Goal: Information Seeking & Learning: Learn about a topic

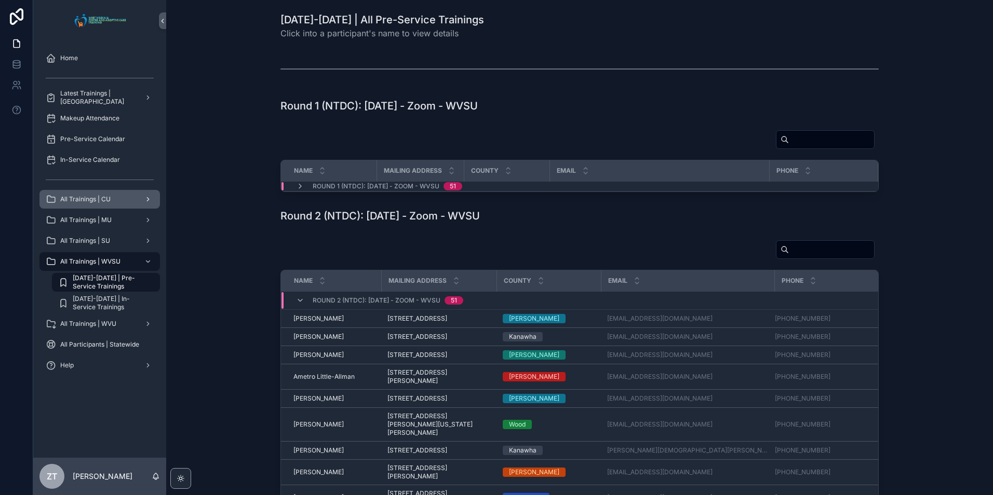
click at [101, 199] on span "All Trainings | CU" at bounding box center [85, 199] width 50 height 8
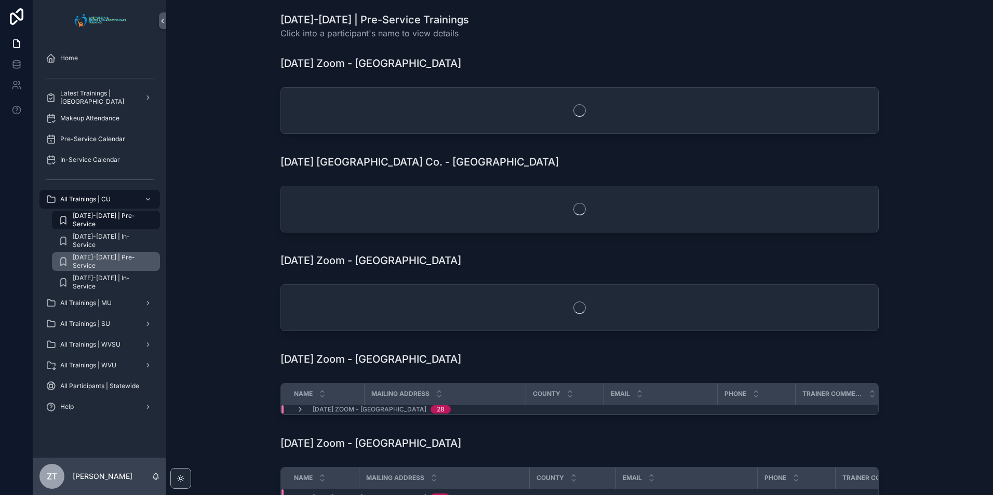
click at [123, 261] on span "[DATE]-[DATE] | Pre-Service" at bounding box center [111, 261] width 77 height 17
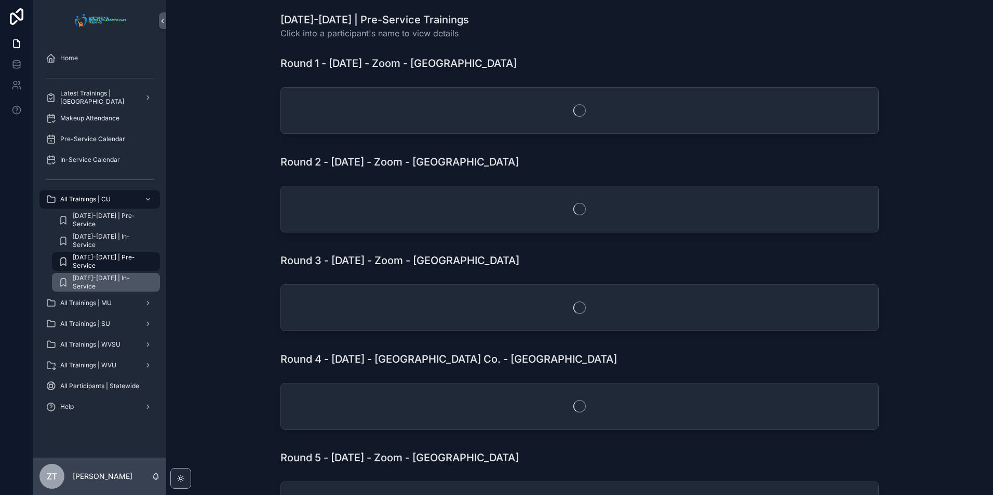
click at [120, 278] on span "[DATE]-[DATE] | In-Service" at bounding box center [111, 282] width 77 height 17
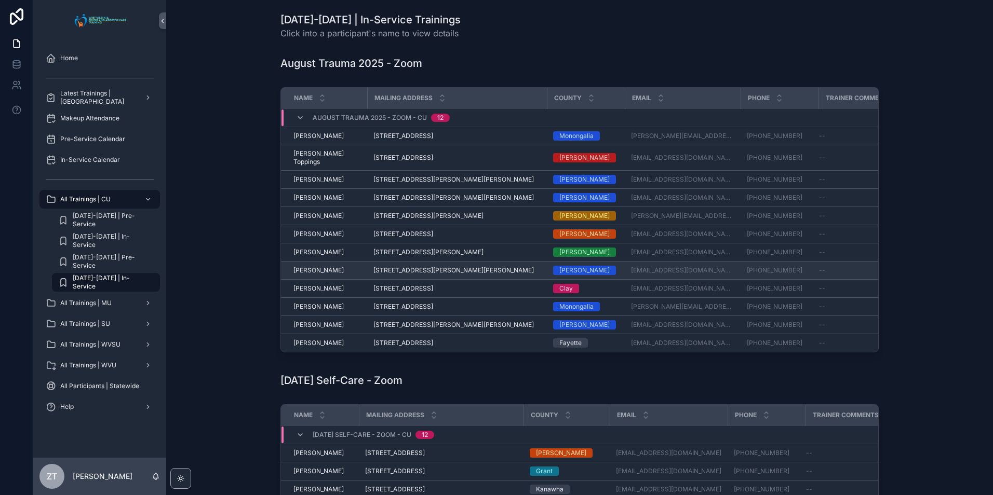
click at [309, 266] on span "[PERSON_NAME]" at bounding box center [318, 270] width 50 height 8
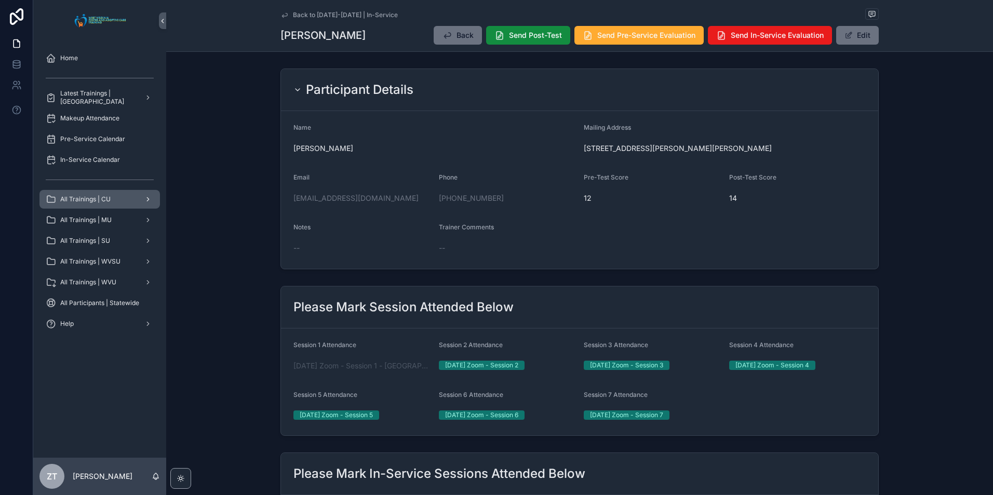
click at [103, 205] on div "All Trainings | CU" at bounding box center [100, 199] width 108 height 17
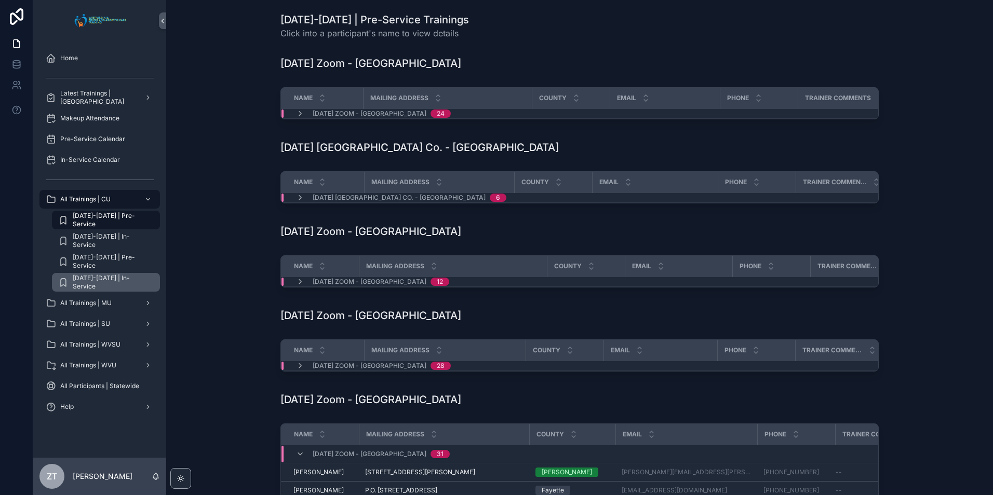
click at [115, 277] on div "[DATE]-[DATE] | In-Service" at bounding box center [106, 282] width 96 height 17
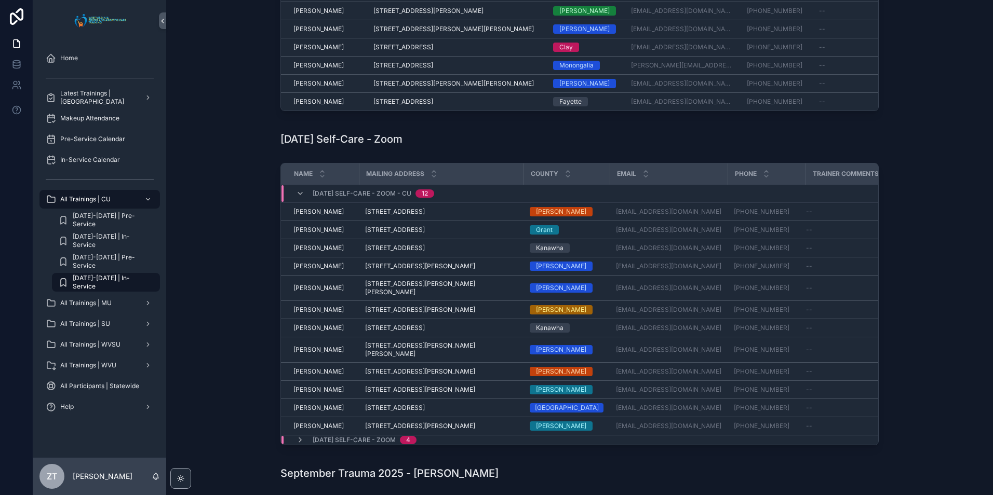
scroll to position [260, 0]
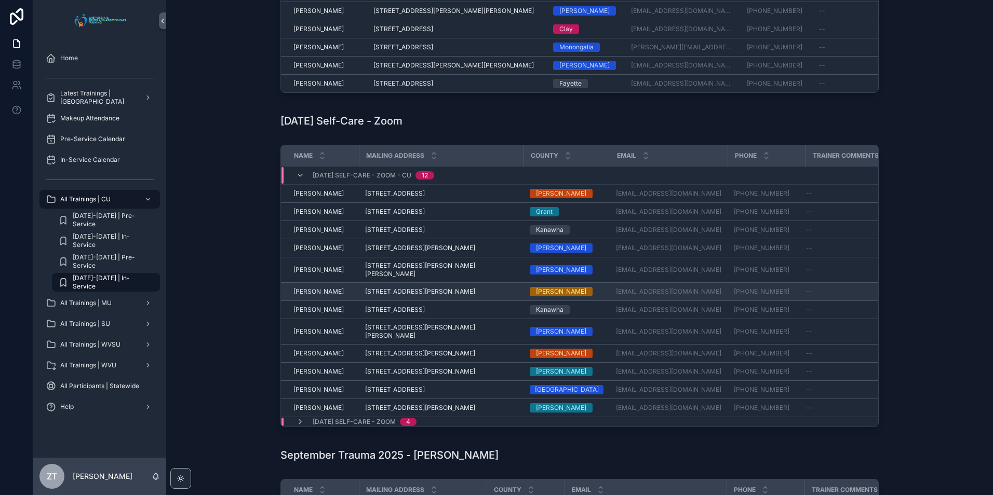
click at [307, 288] on span "[PERSON_NAME]" at bounding box center [318, 292] width 50 height 8
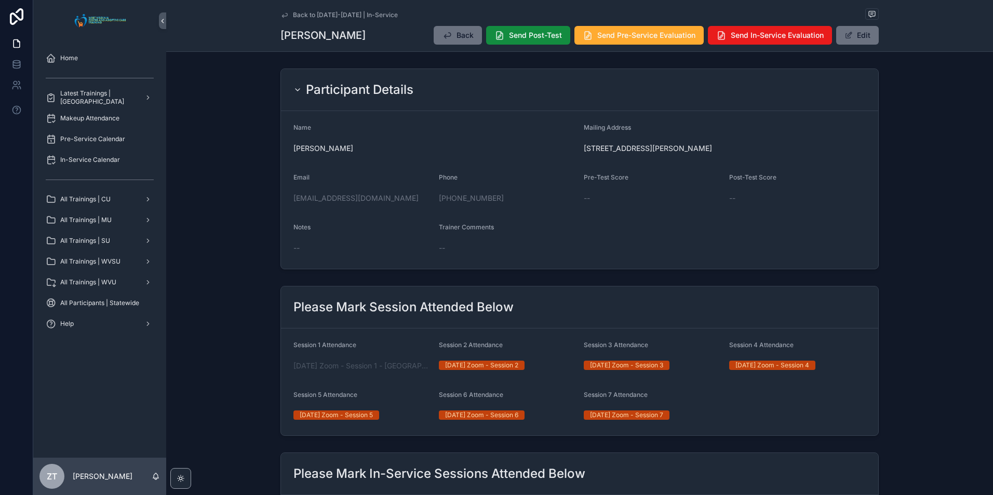
click at [282, 14] on icon "scrollable content" at bounding box center [284, 15] width 8 height 8
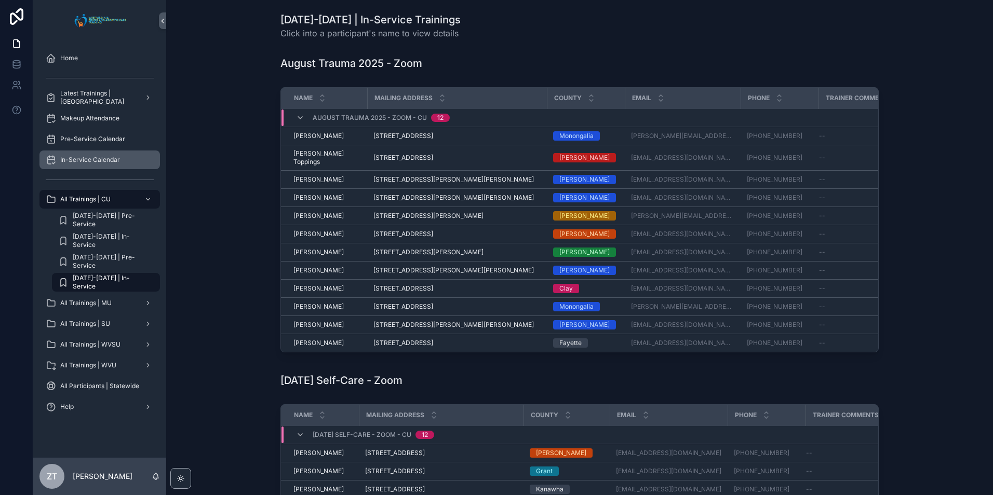
click at [104, 166] on div "In-Service Calendar" at bounding box center [100, 160] width 108 height 17
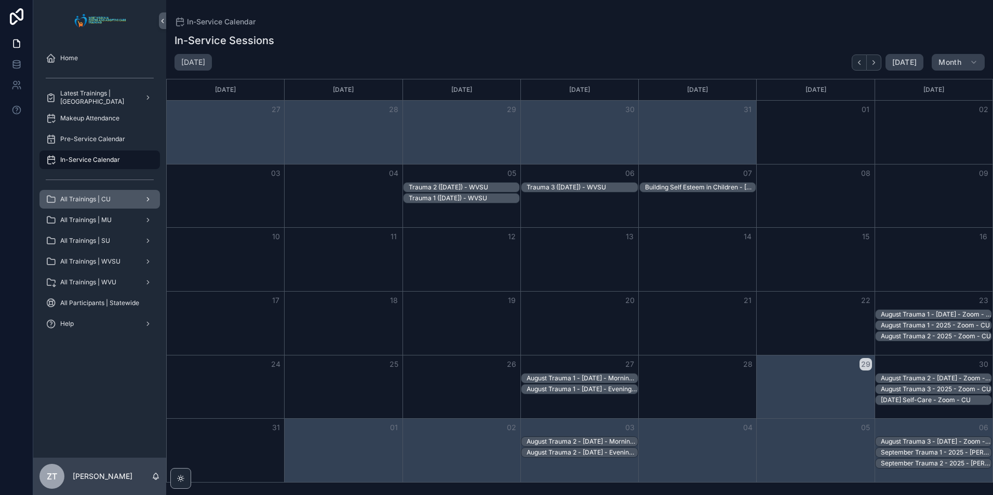
click at [97, 207] on div "All Trainings | CU" at bounding box center [100, 199] width 108 height 17
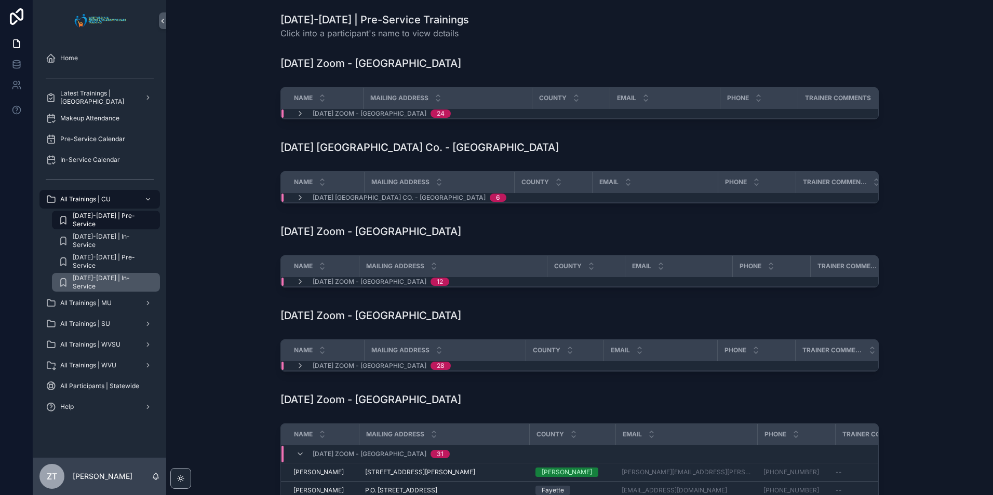
click at [104, 284] on span "[DATE]-[DATE] | In-Service" at bounding box center [111, 282] width 77 height 17
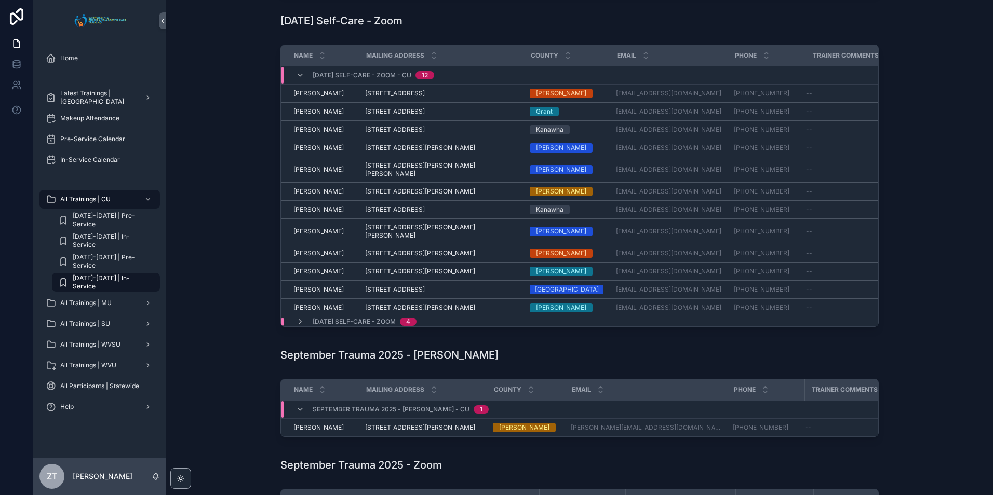
scroll to position [364, 0]
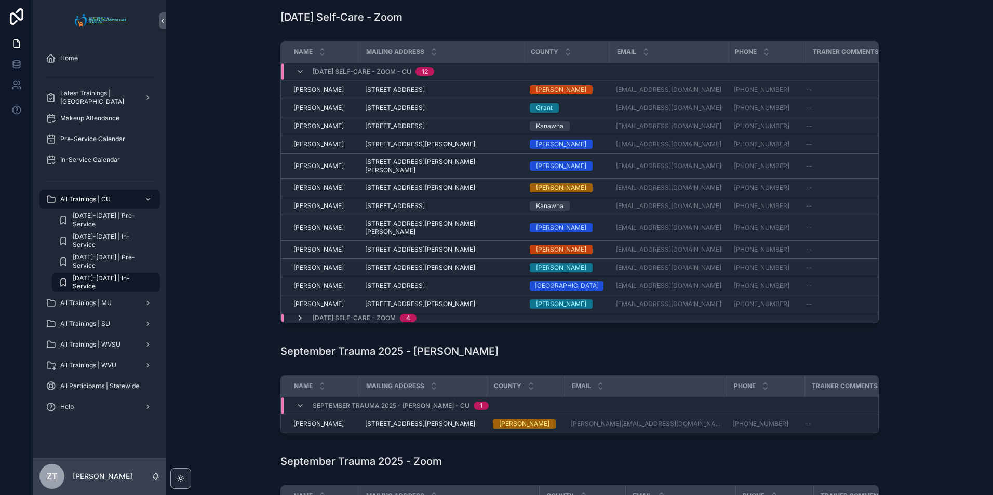
click at [298, 314] on icon "scrollable content" at bounding box center [300, 318] width 8 height 8
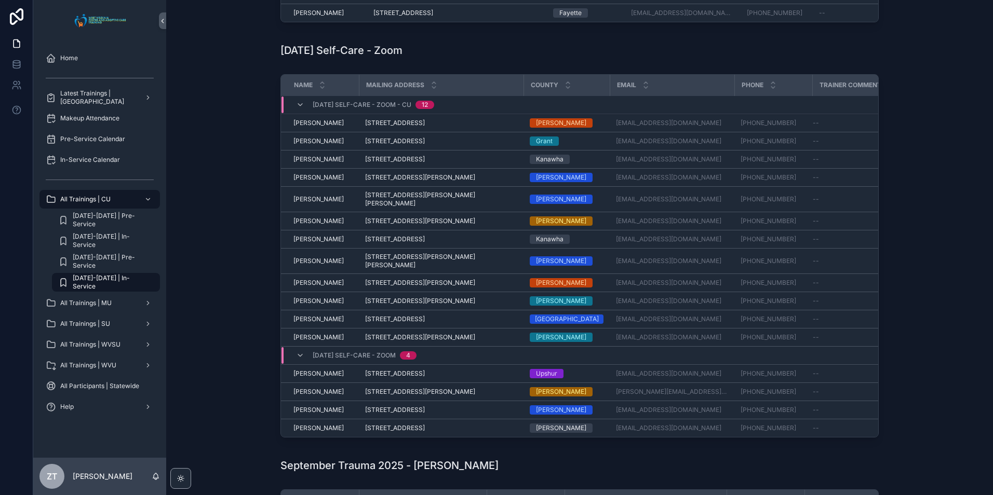
scroll to position [312, 0]
